Goal: Transaction & Acquisition: Purchase product/service

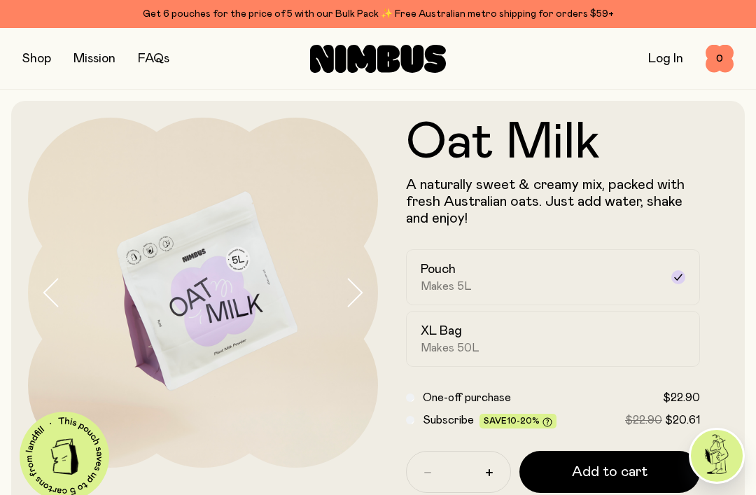
click at [598, 269] on div "Pouch Makes 5L" at bounding box center [539, 277] width 239 height 32
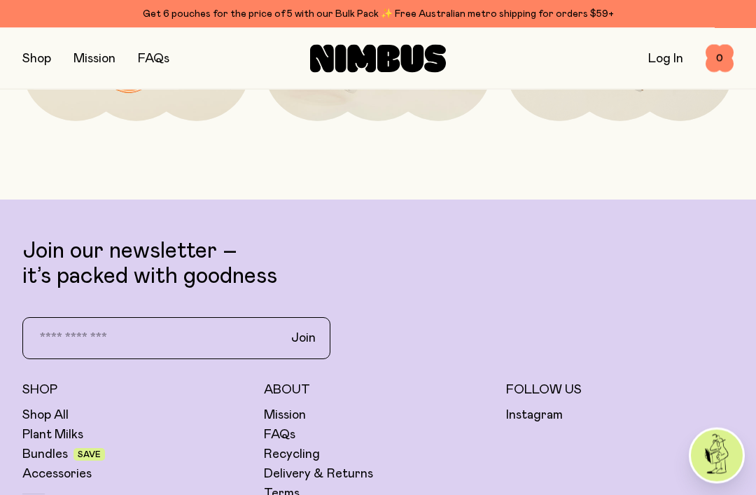
scroll to position [3227, 0]
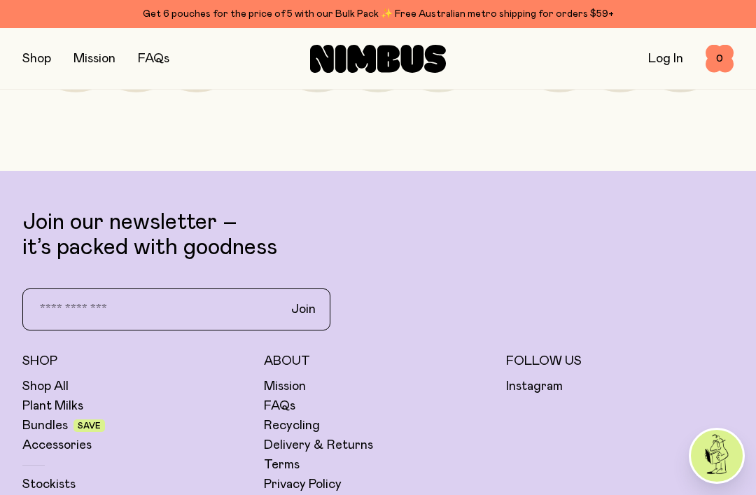
click at [48, 378] on link "Shop All" at bounding box center [45, 386] width 46 height 17
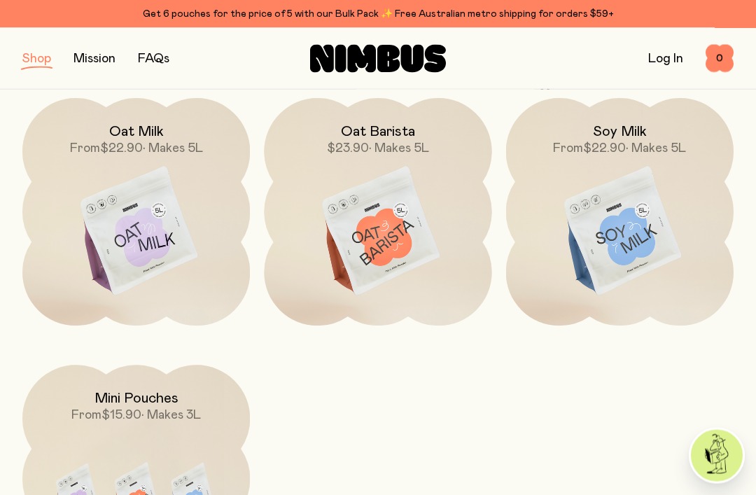
scroll to position [199, 0]
click at [88, 429] on img at bounding box center [135, 497] width 227 height 267
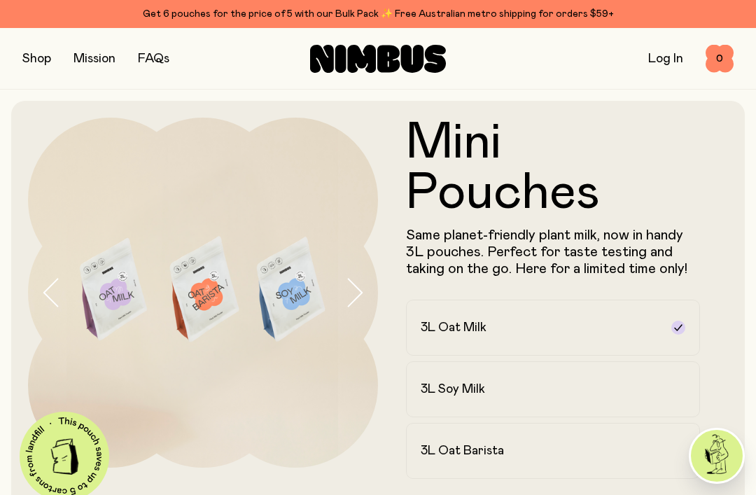
click at [439, 446] on h2 "3L Oat Barista" at bounding box center [461, 450] width 83 height 17
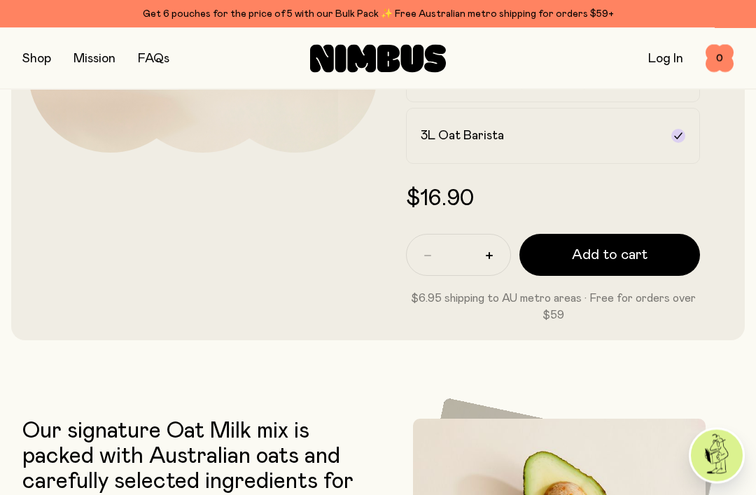
scroll to position [315, 0]
click at [488, 252] on button "button" at bounding box center [489, 255] width 22 height 22
click at [487, 251] on button "button" at bounding box center [489, 255] width 22 height 22
type input "*"
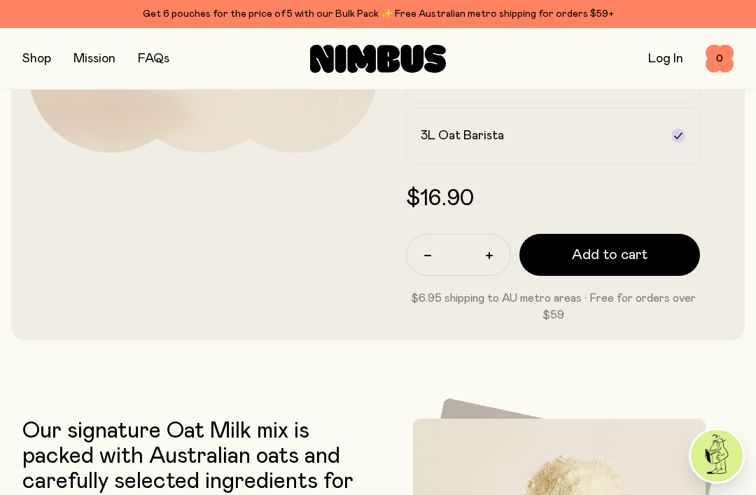
click at [576, 253] on span "Add to cart" at bounding box center [610, 255] width 76 height 20
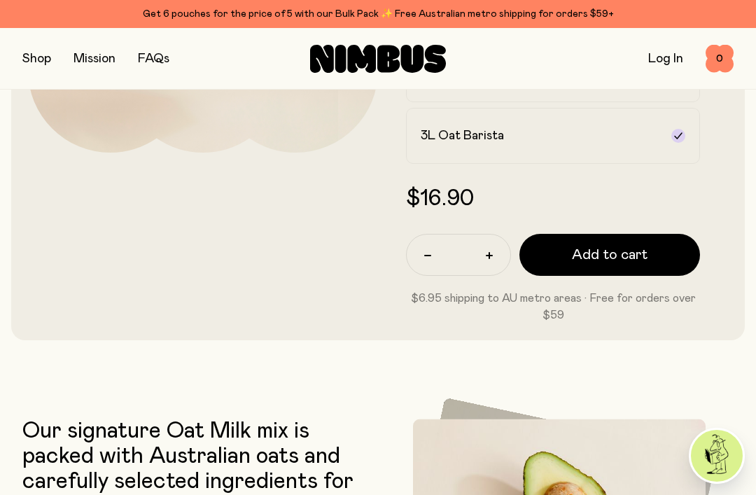
scroll to position [0, 0]
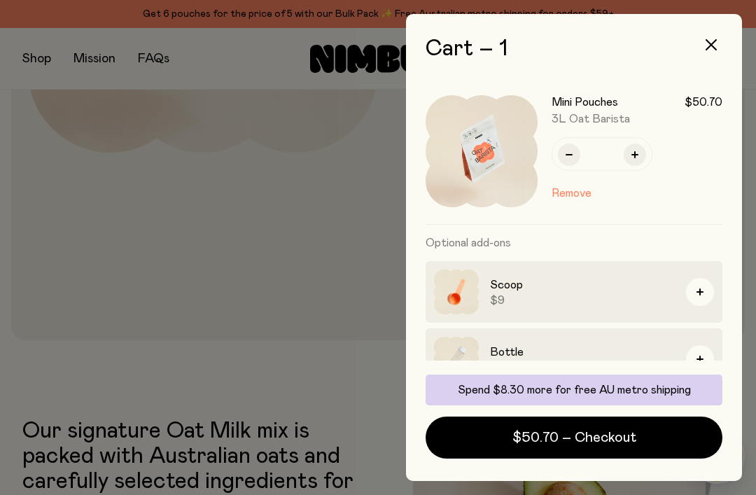
click at [693, 286] on button "button" at bounding box center [700, 292] width 28 height 28
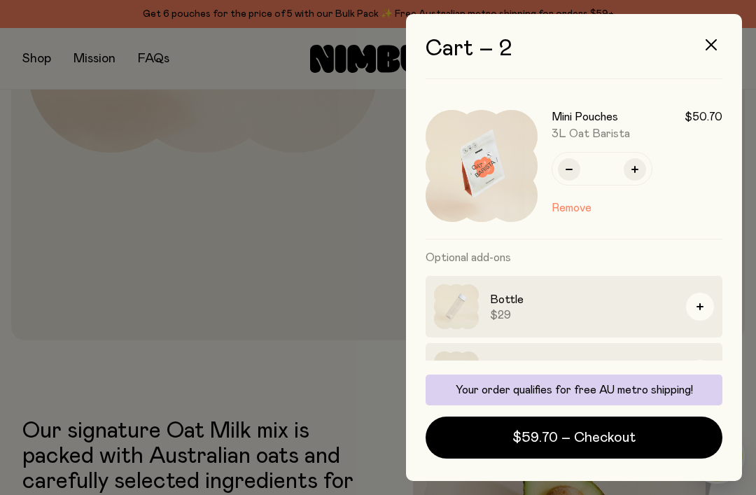
scroll to position [145, 0]
click at [495, 458] on button "$59.70 – Checkout" at bounding box center [573, 437] width 297 height 42
